Goal: Information Seeking & Learning: Learn about a topic

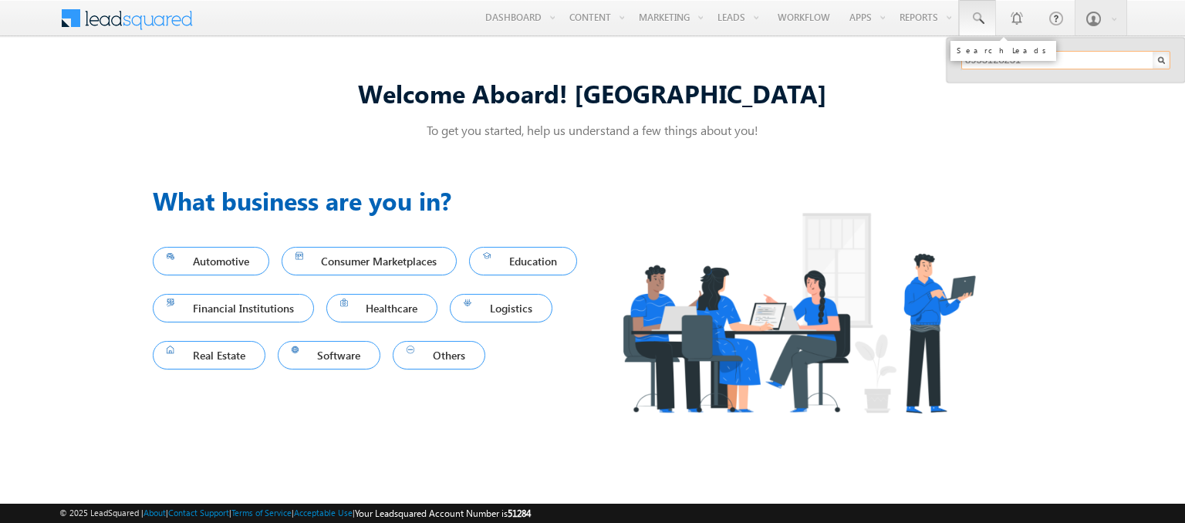
type input "8953128231"
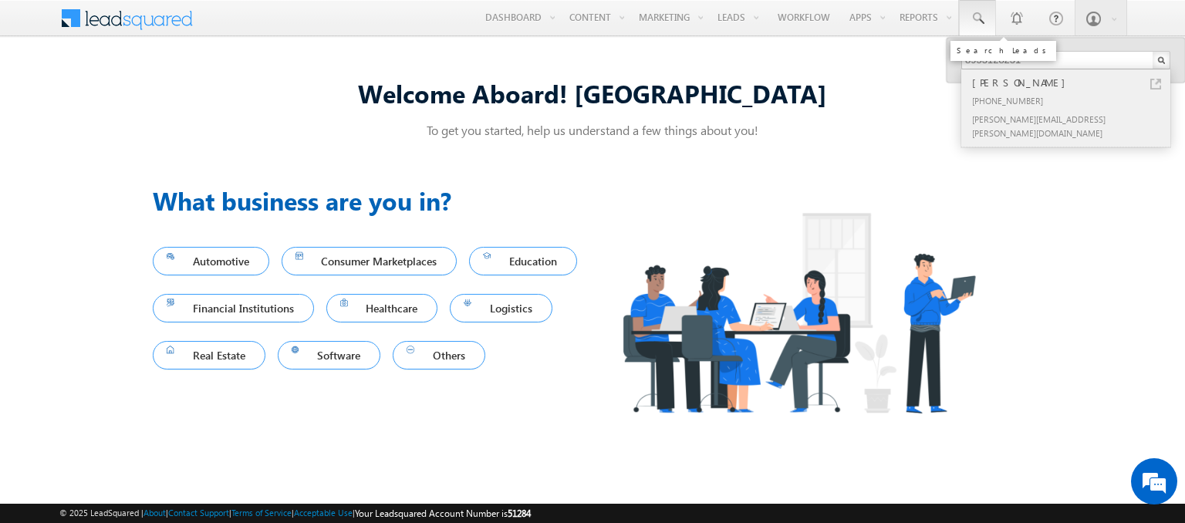
click at [1073, 82] on div "[PERSON_NAME]" at bounding box center [1072, 82] width 207 height 17
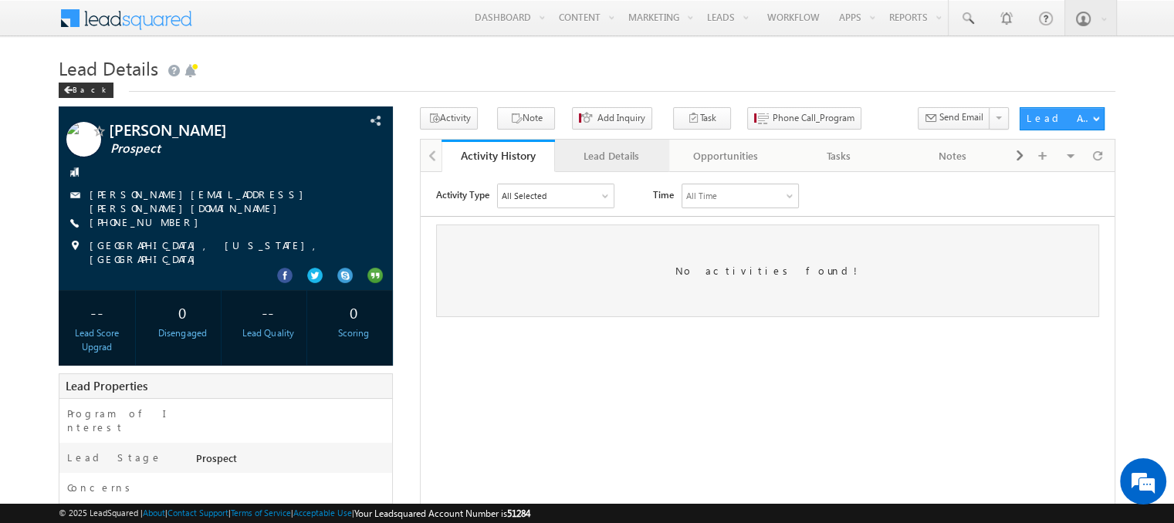
click at [610, 156] on div "Lead Details" at bounding box center [610, 156] width 87 height 19
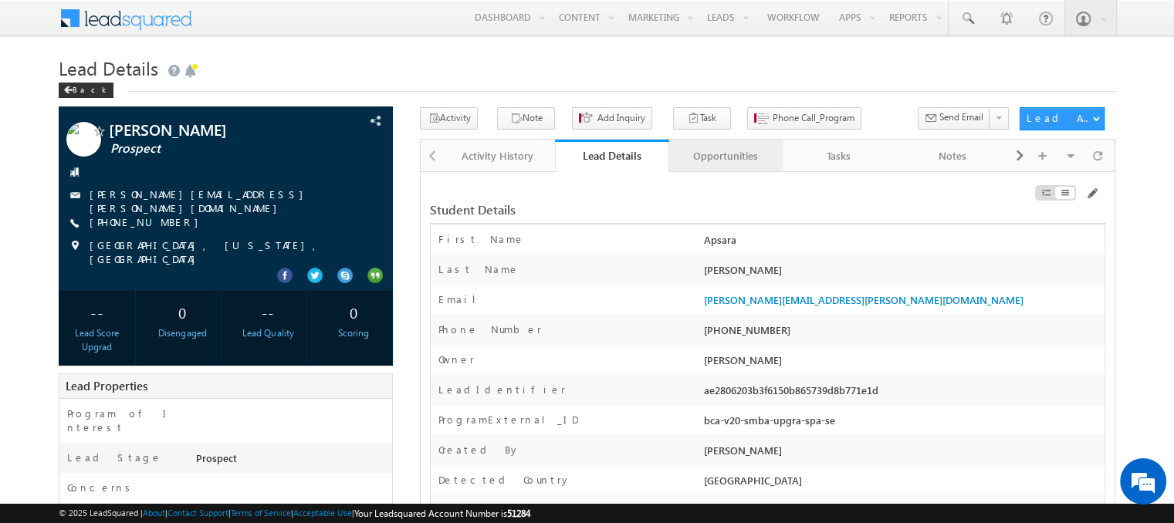
click at [725, 156] on div "Opportunities" at bounding box center [724, 156] width 87 height 19
